Goal: Information Seeking & Learning: Learn about a topic

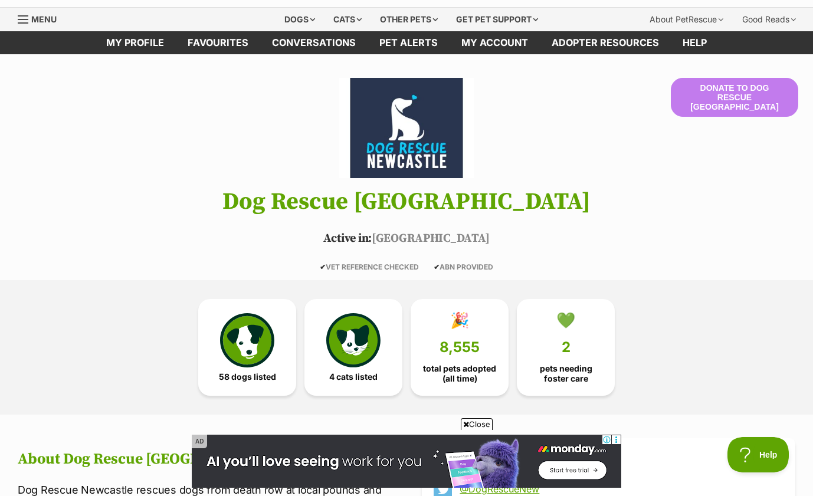
scroll to position [42, 0]
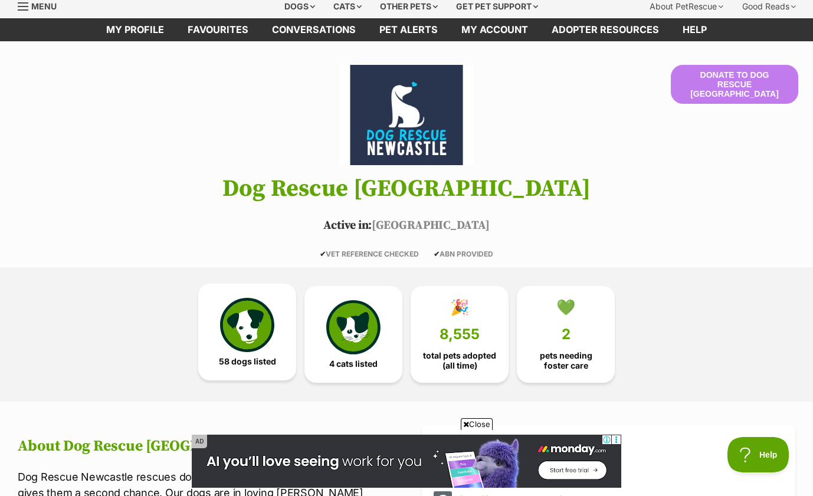
click at [252, 328] on img at bounding box center [247, 325] width 54 height 54
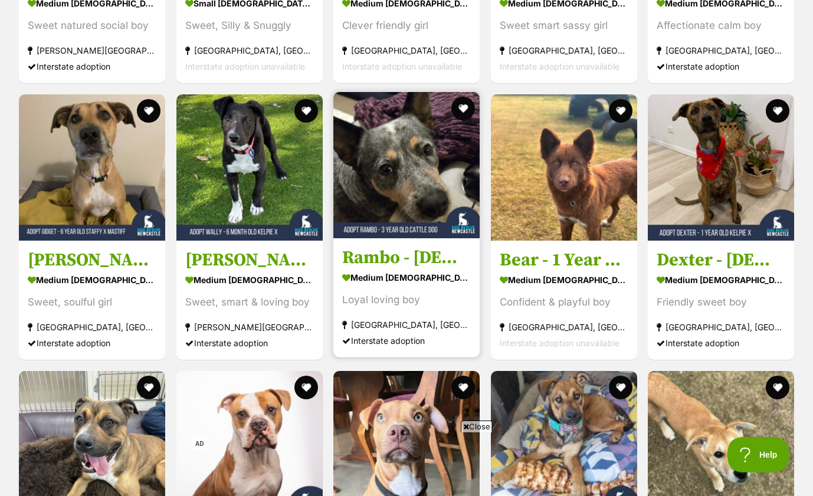
scroll to position [1615, 0]
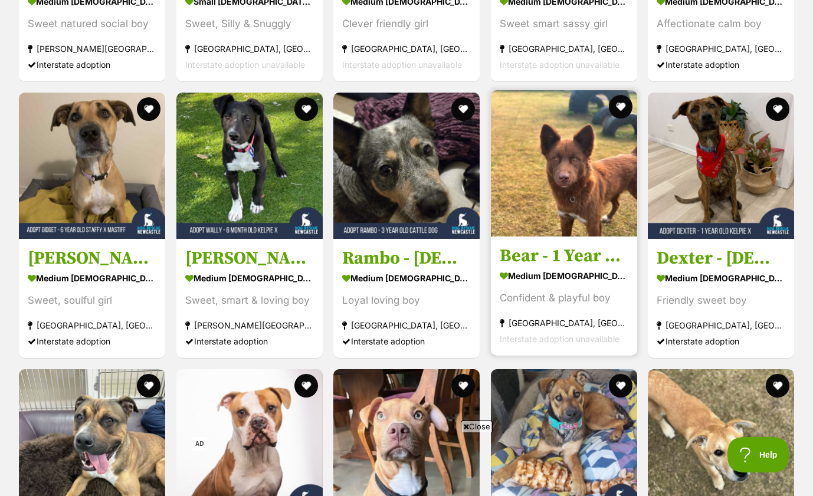
click at [568, 175] on img at bounding box center [564, 163] width 146 height 146
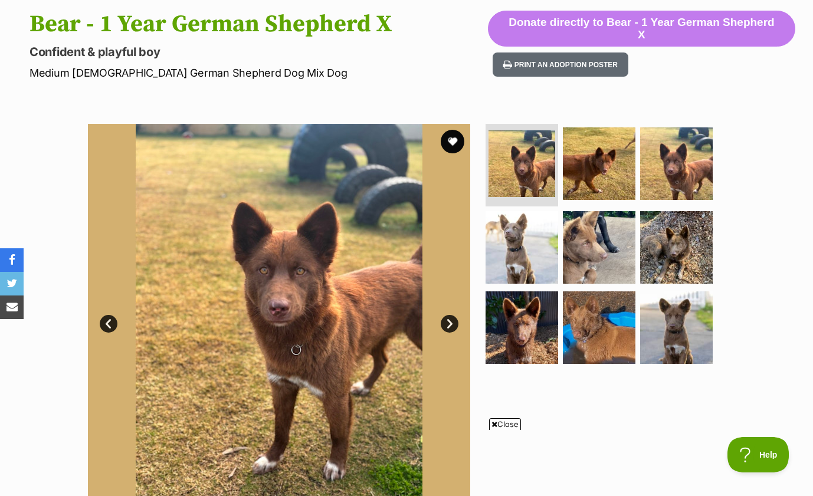
scroll to position [163, 0]
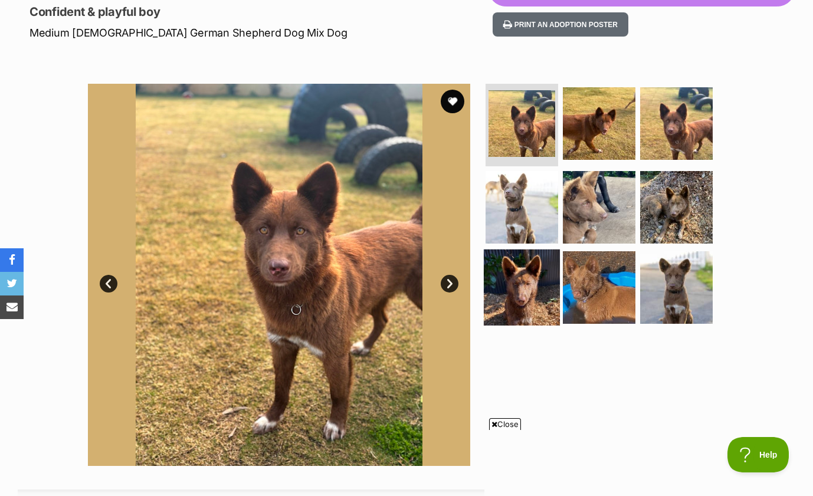
click at [527, 297] on img at bounding box center [522, 287] width 76 height 76
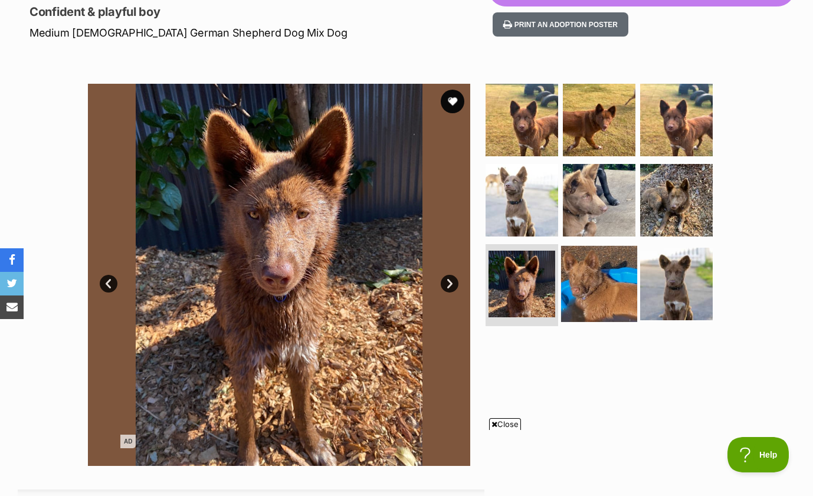
click at [565, 300] on img at bounding box center [599, 283] width 76 height 76
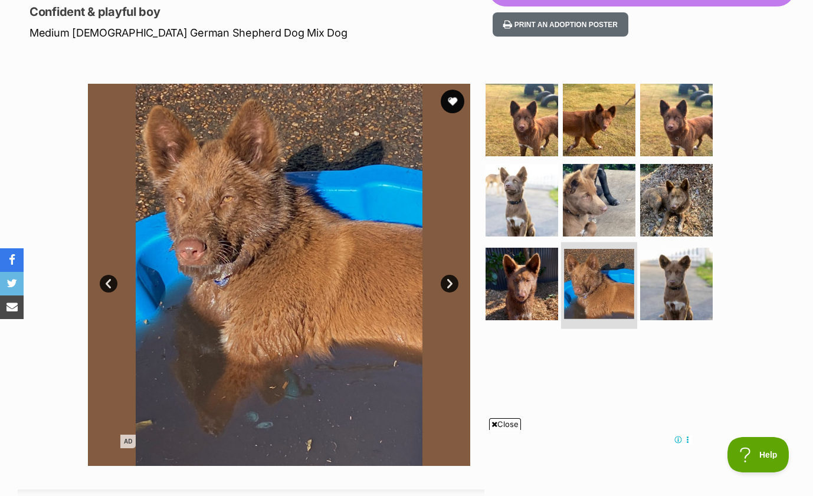
scroll to position [0, 0]
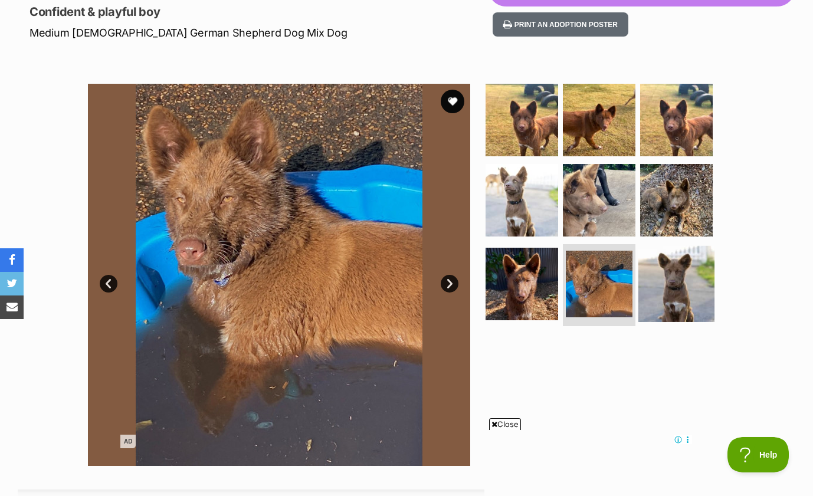
click at [668, 278] on img at bounding box center [676, 283] width 76 height 76
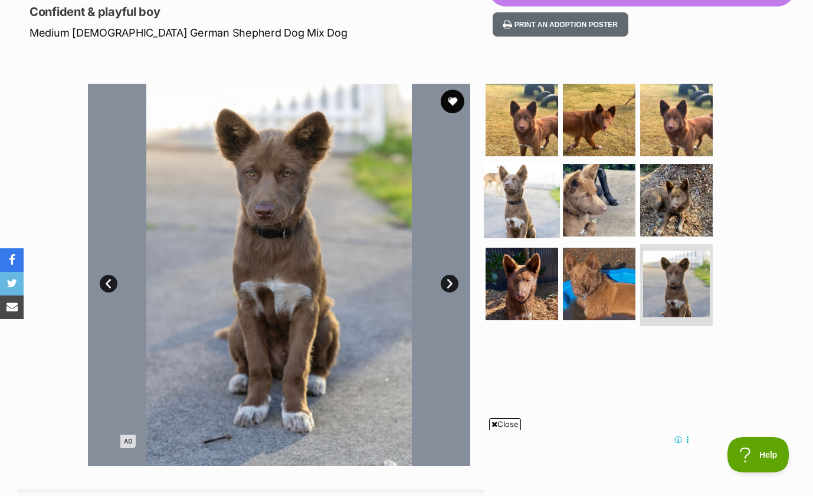
click at [501, 193] on img at bounding box center [522, 200] width 76 height 76
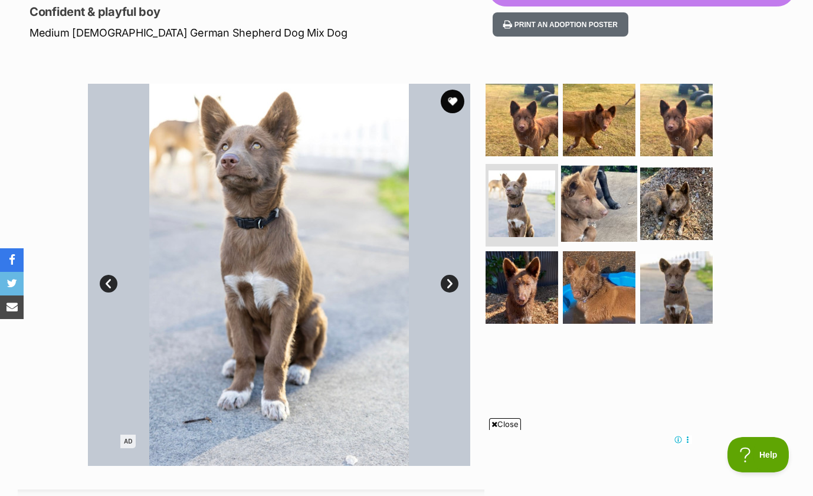
click at [591, 211] on img at bounding box center [599, 204] width 76 height 76
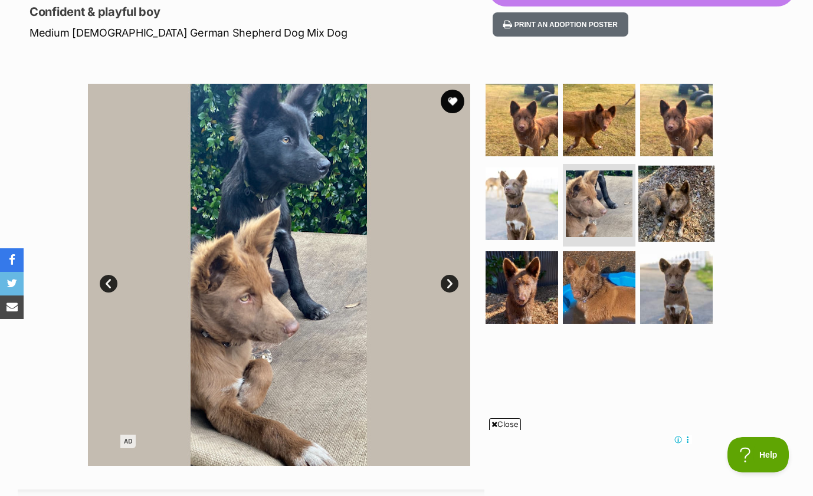
click at [671, 215] on img at bounding box center [676, 204] width 76 height 76
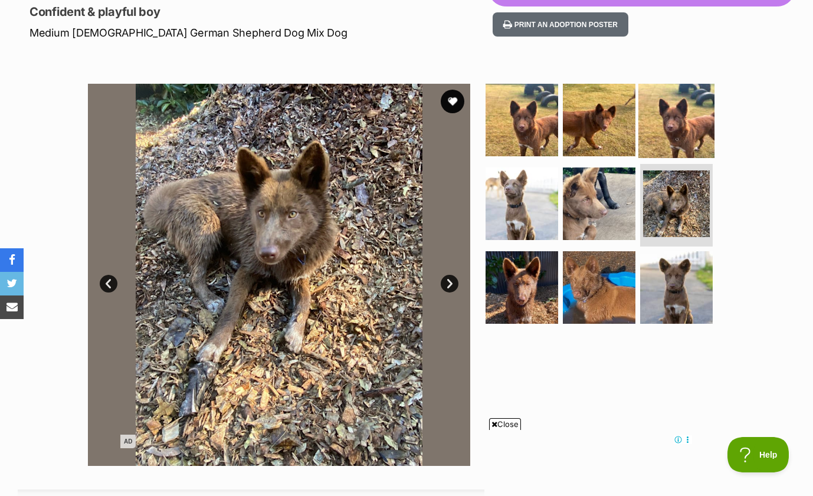
click at [670, 140] on img at bounding box center [676, 120] width 76 height 76
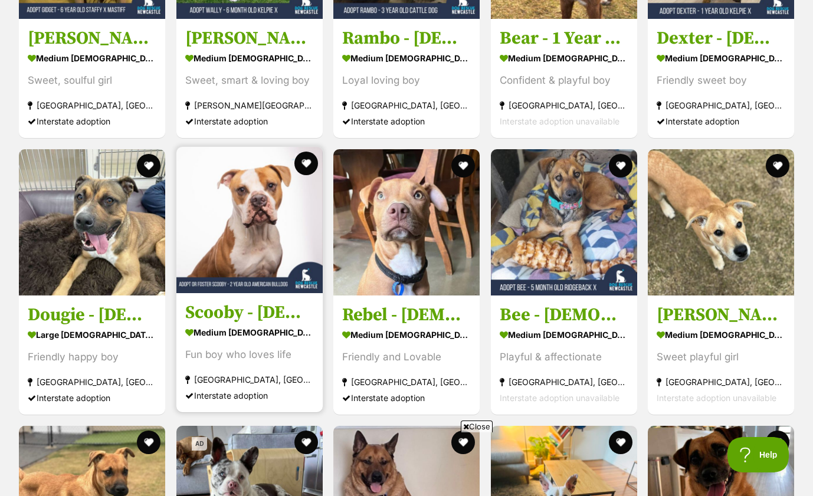
click at [259, 235] on img at bounding box center [249, 220] width 146 height 146
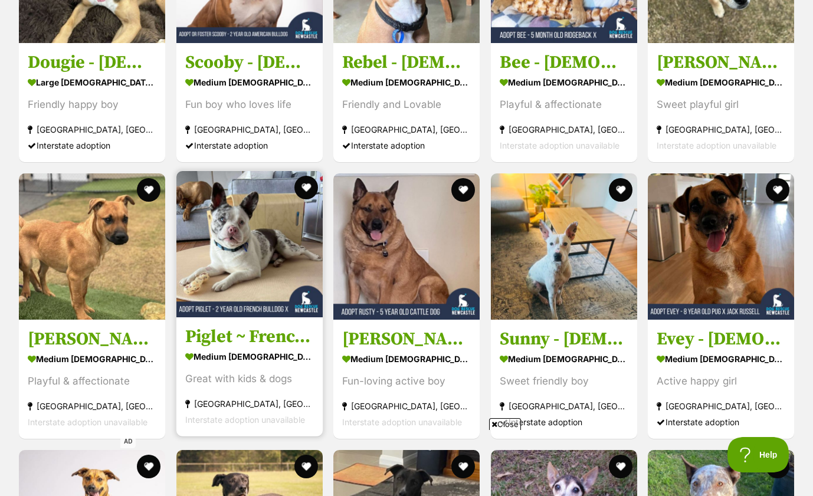
click at [216, 231] on img at bounding box center [249, 244] width 146 height 146
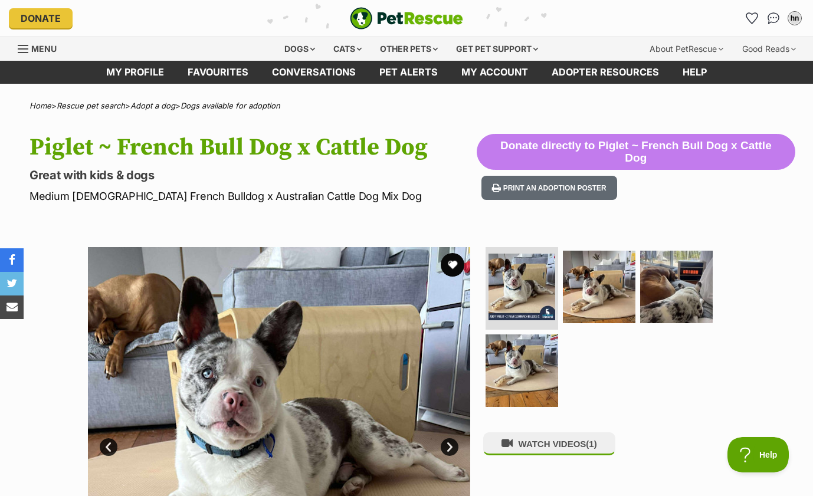
scroll to position [14, 0]
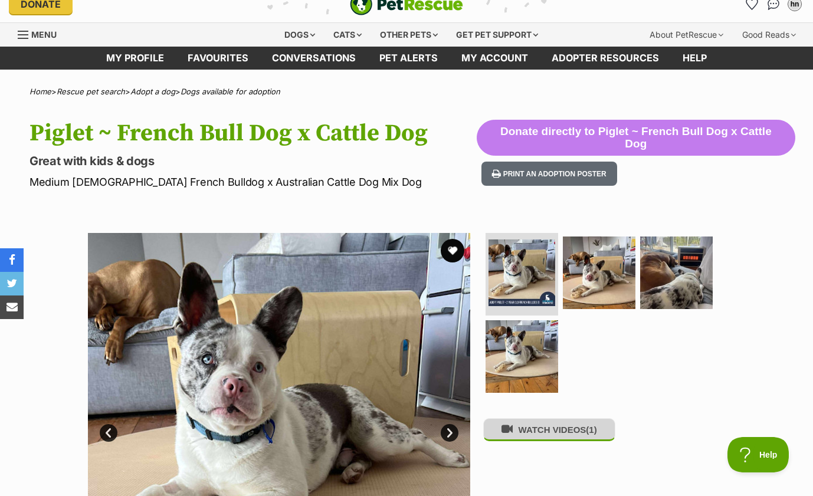
click at [528, 438] on button "WATCH VIDEOS (1)" at bounding box center [549, 429] width 132 height 23
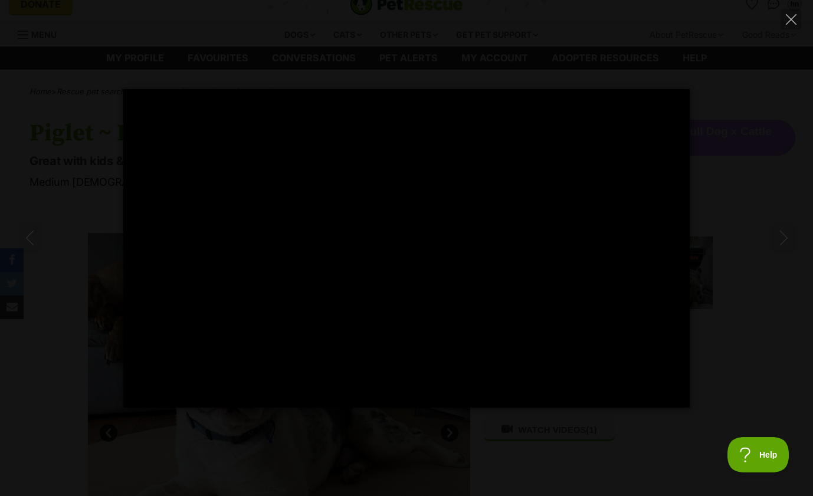
type input "100"
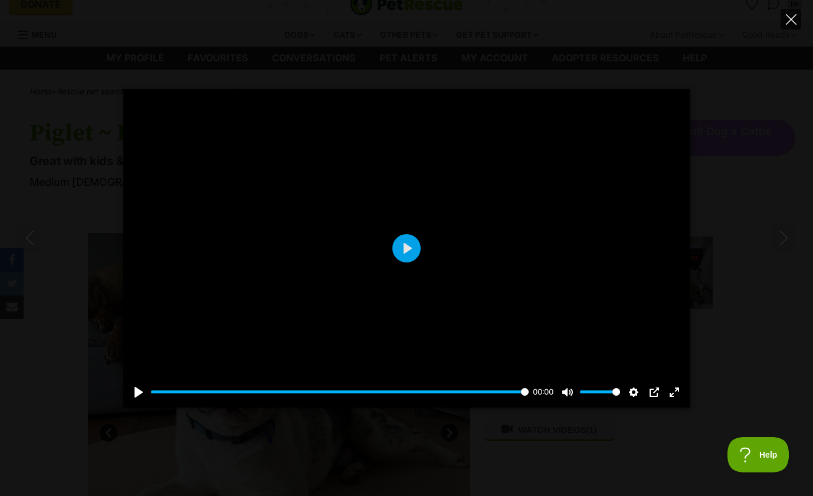
click at [788, 21] on icon "Close" at bounding box center [790, 19] width 11 height 11
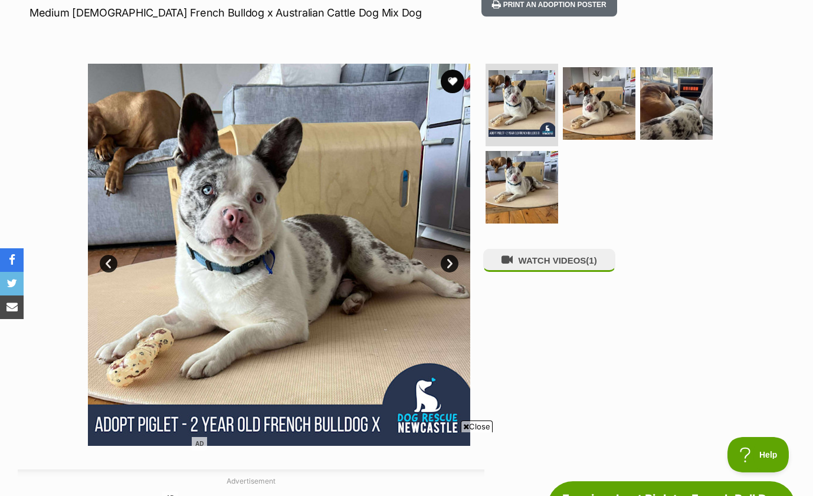
scroll to position [21, 0]
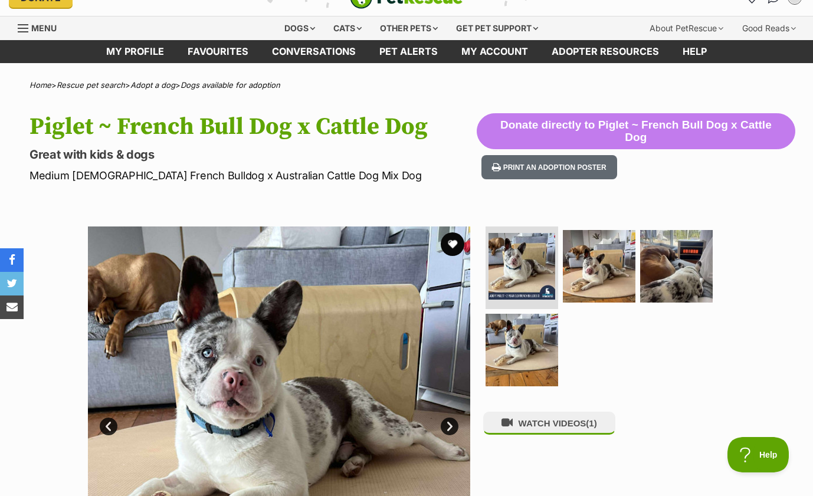
click at [240, 346] on img at bounding box center [279, 417] width 382 height 382
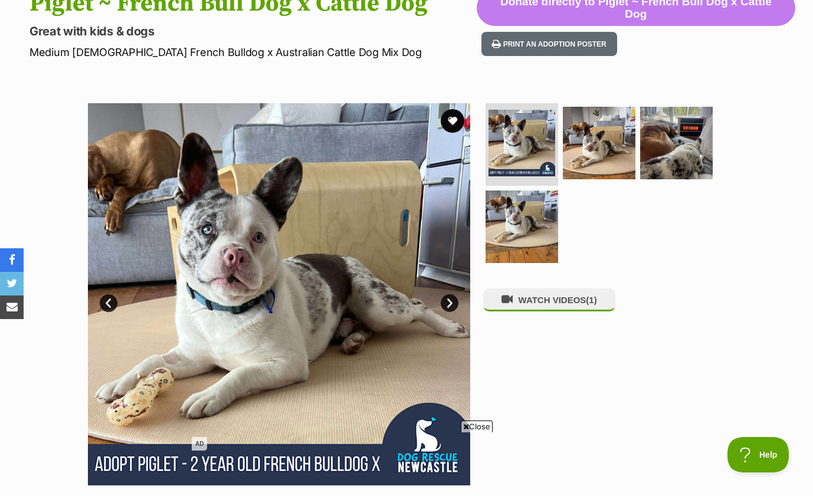
scroll to position [168, 0]
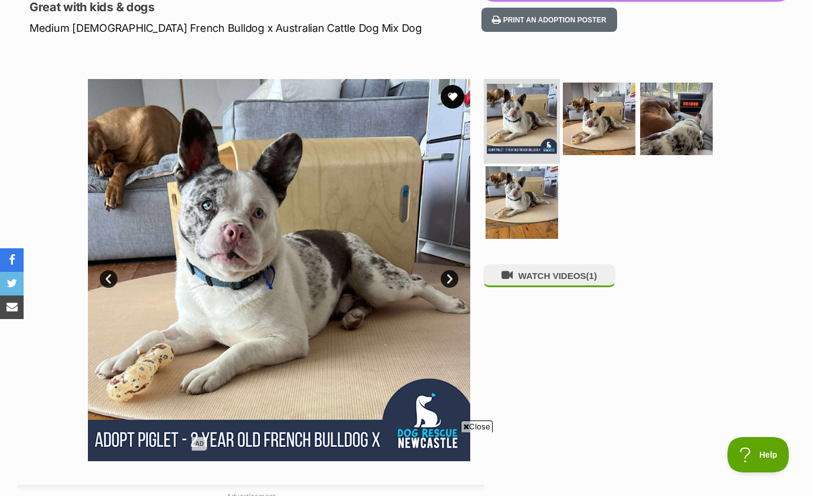
click at [527, 105] on img at bounding box center [521, 119] width 70 height 70
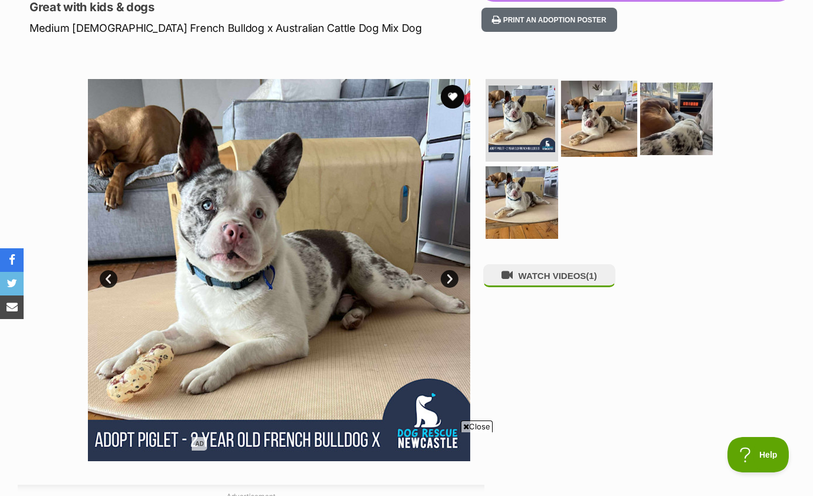
click at [584, 107] on img at bounding box center [599, 119] width 76 height 76
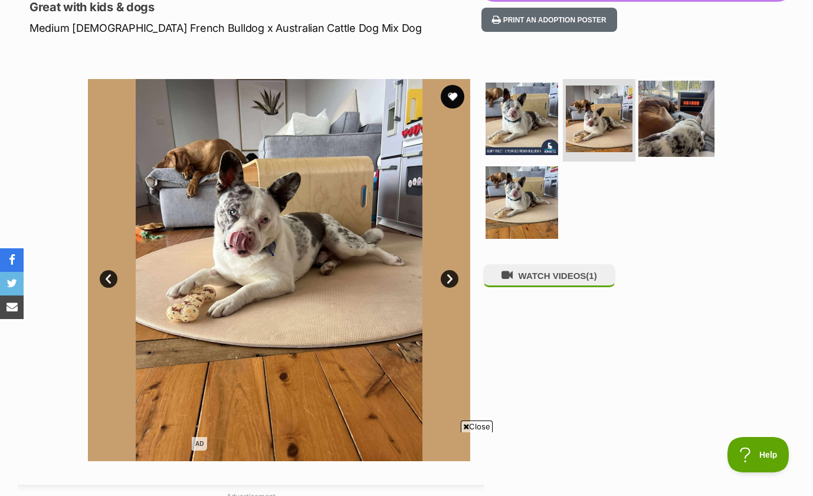
click at [677, 123] on img at bounding box center [676, 119] width 76 height 76
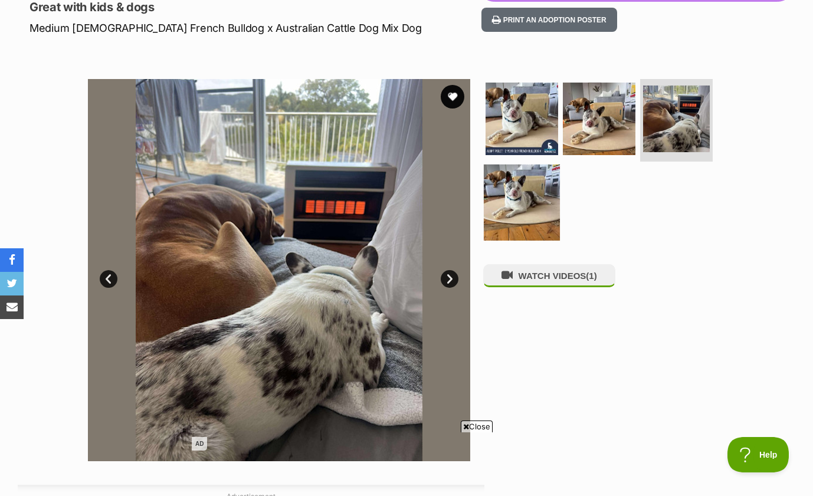
click at [516, 197] on img at bounding box center [522, 203] width 76 height 76
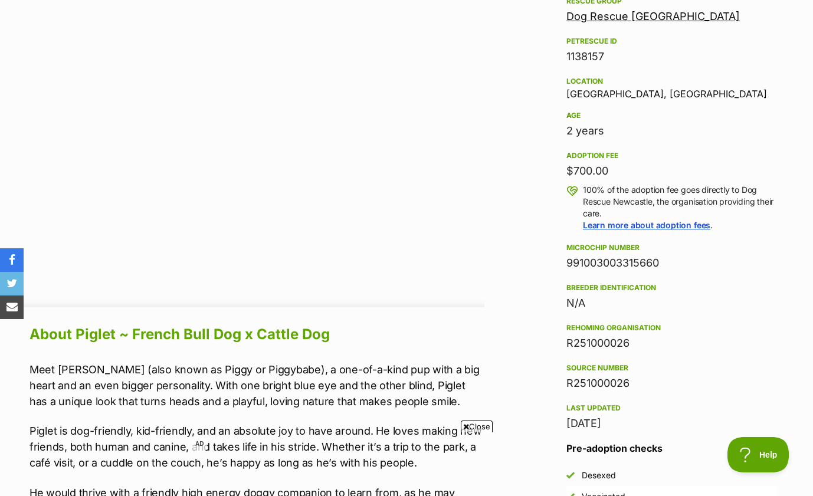
scroll to position [738, 0]
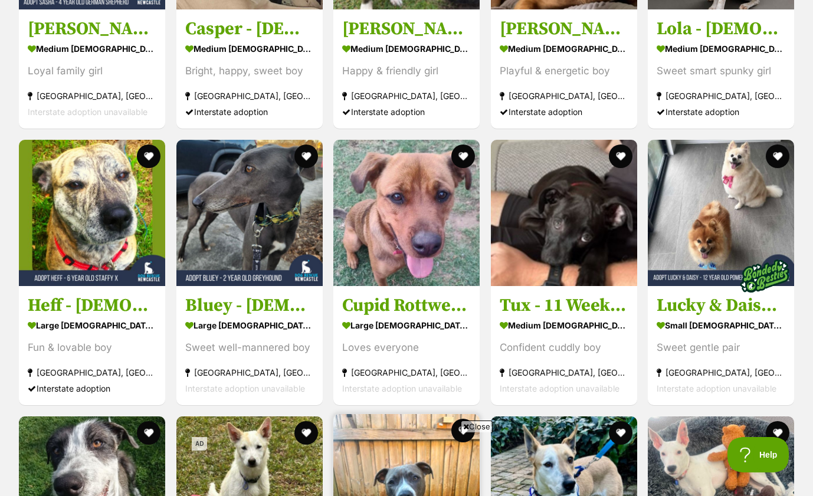
scroll to position [3489, 0]
